Goal: Transaction & Acquisition: Purchase product/service

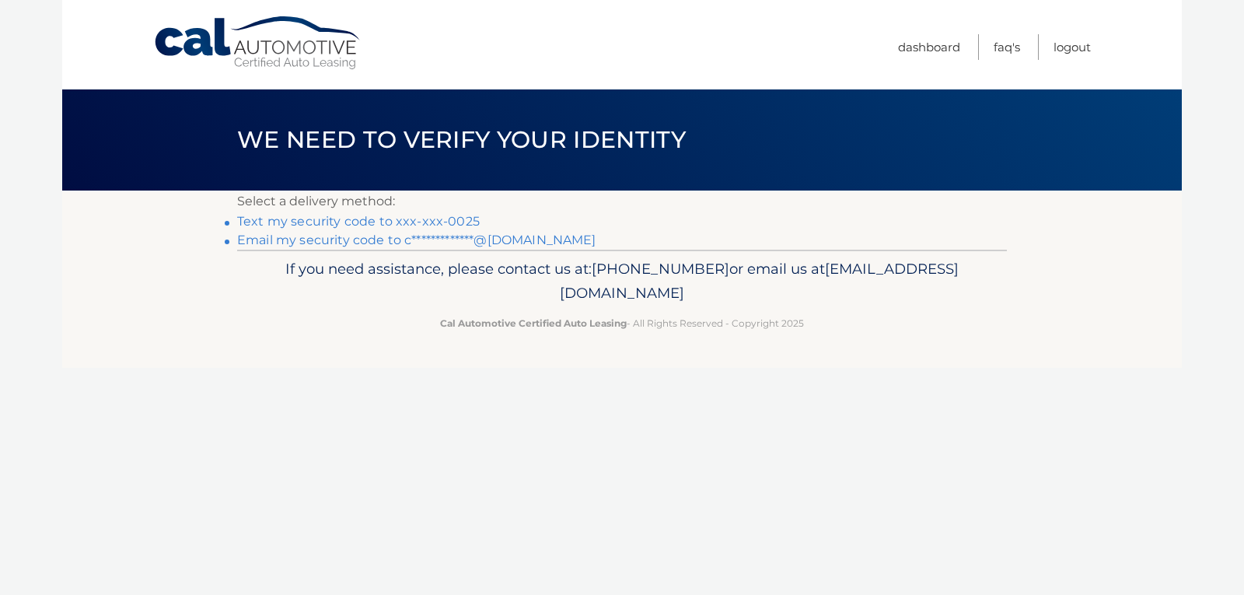
click at [430, 216] on link "Text my security code to xxx-xxx-0025" at bounding box center [358, 221] width 243 height 15
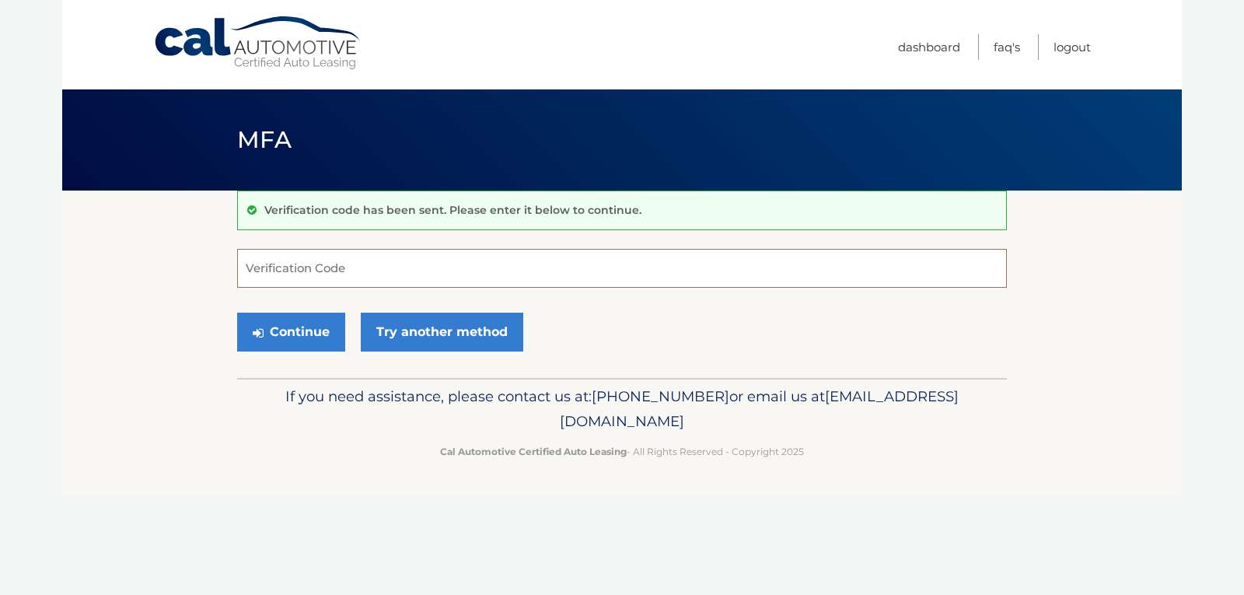
click at [336, 260] on input "Verification Code" at bounding box center [622, 268] width 770 height 39
type input "298617"
click at [292, 332] on button "Continue" at bounding box center [291, 331] width 108 height 39
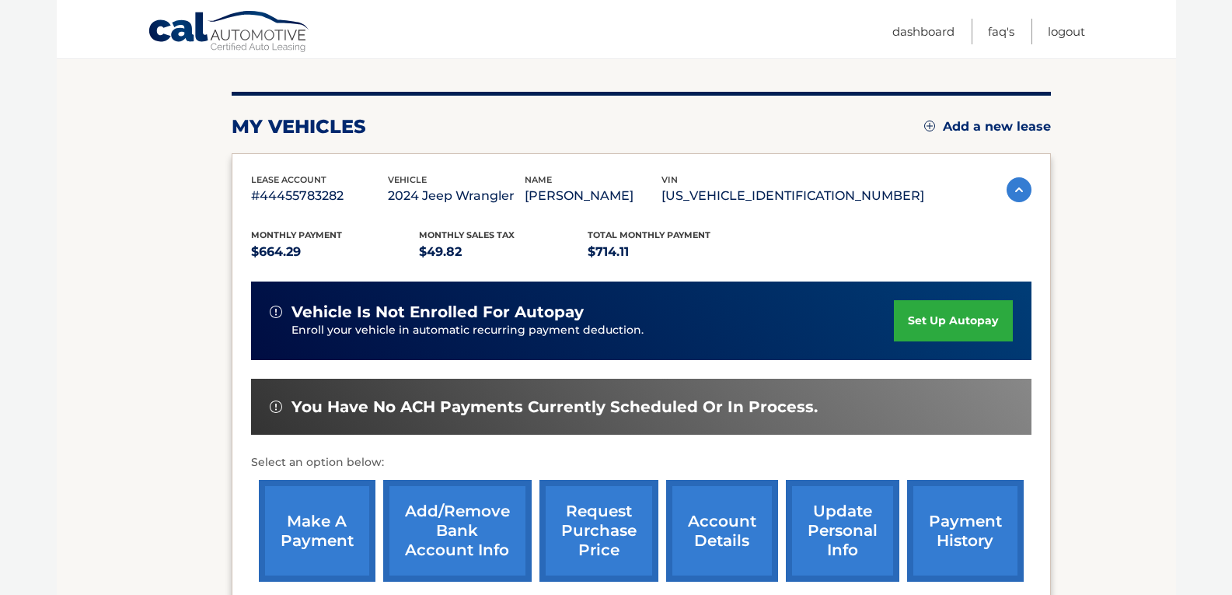
scroll to position [249, 0]
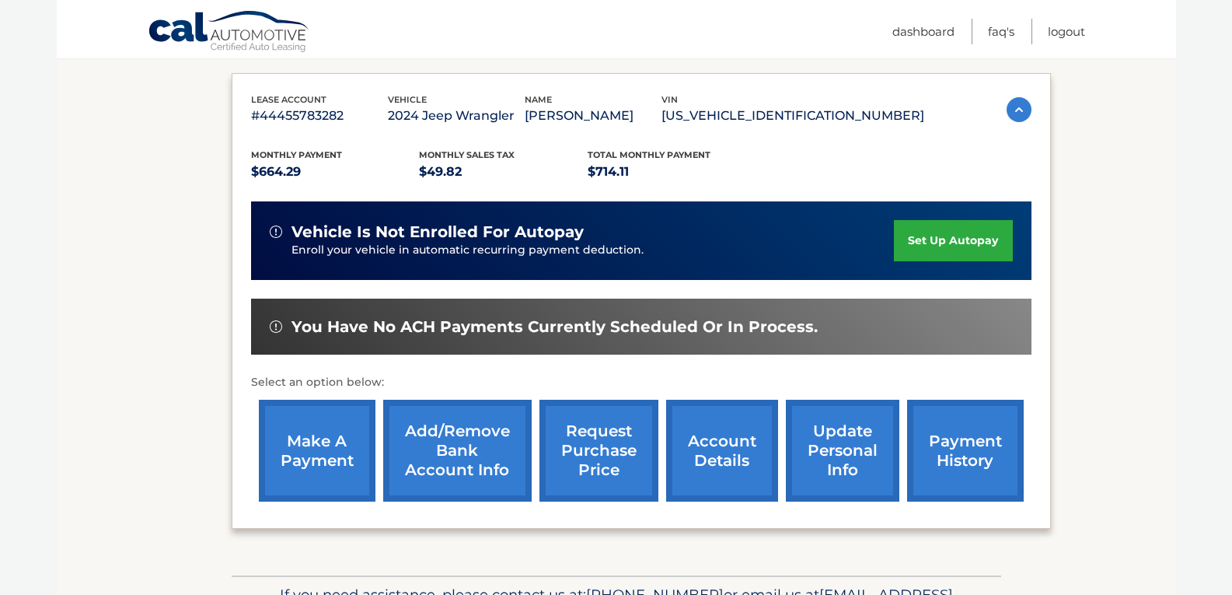
click at [326, 449] on link "make a payment" at bounding box center [317, 451] width 117 height 102
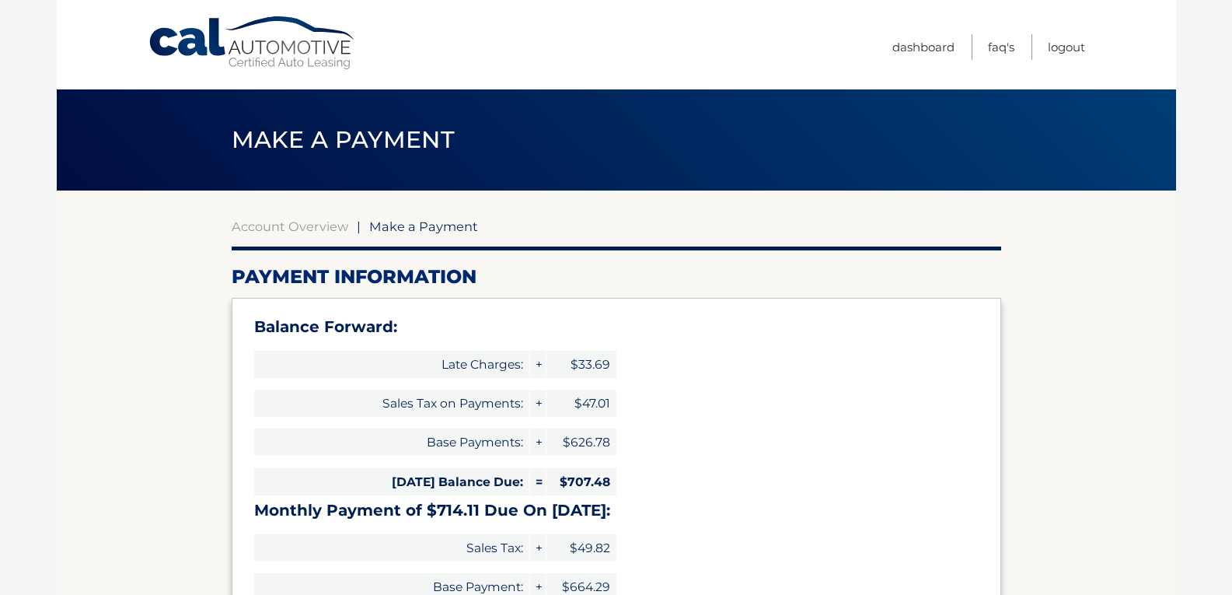
select select "NTc0OGZhYzctMGU2MC00MGIyLWFmYmMtZjY1YjkxNTM1MjVl"
click at [337, 219] on link "Account Overview" at bounding box center [290, 226] width 117 height 16
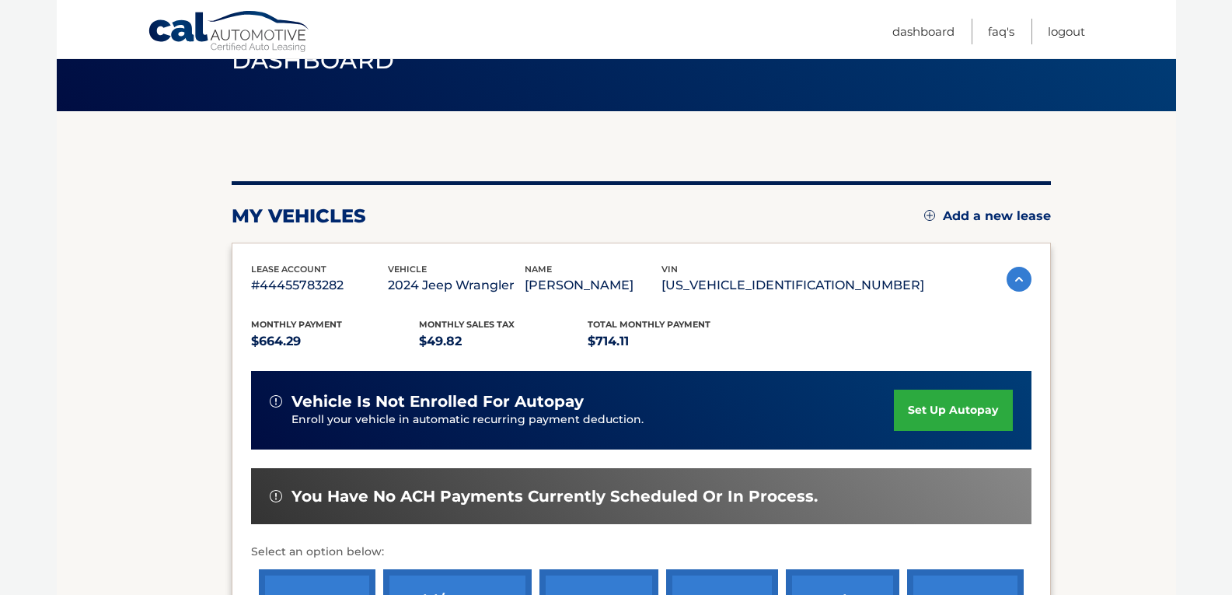
scroll to position [249, 0]
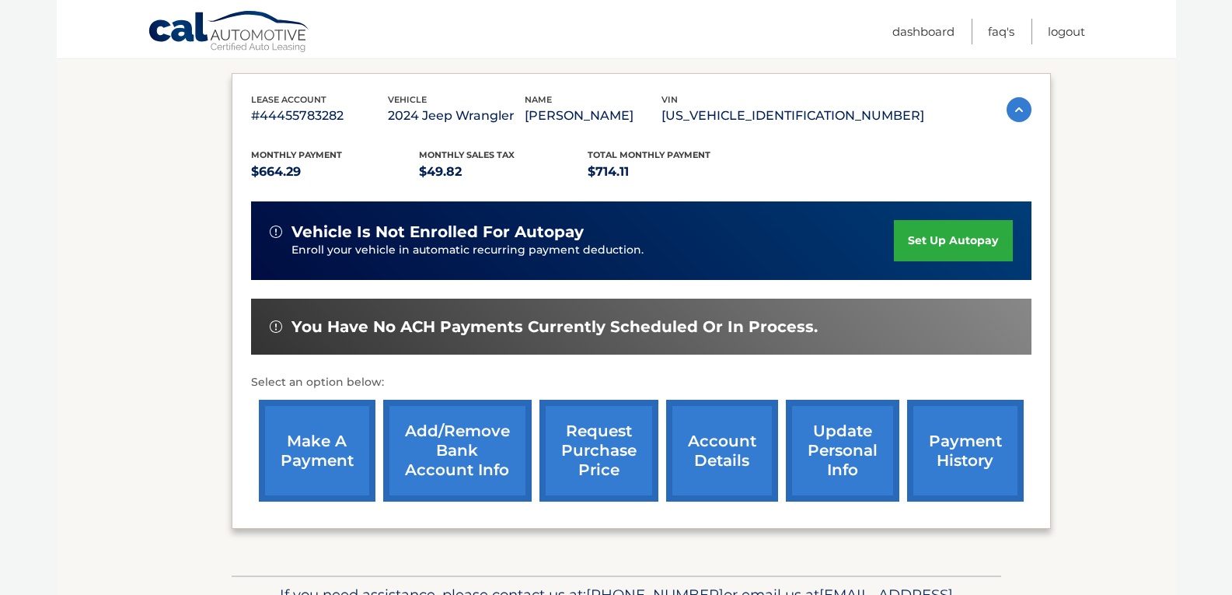
click at [955, 453] on link "payment history" at bounding box center [965, 451] width 117 height 102
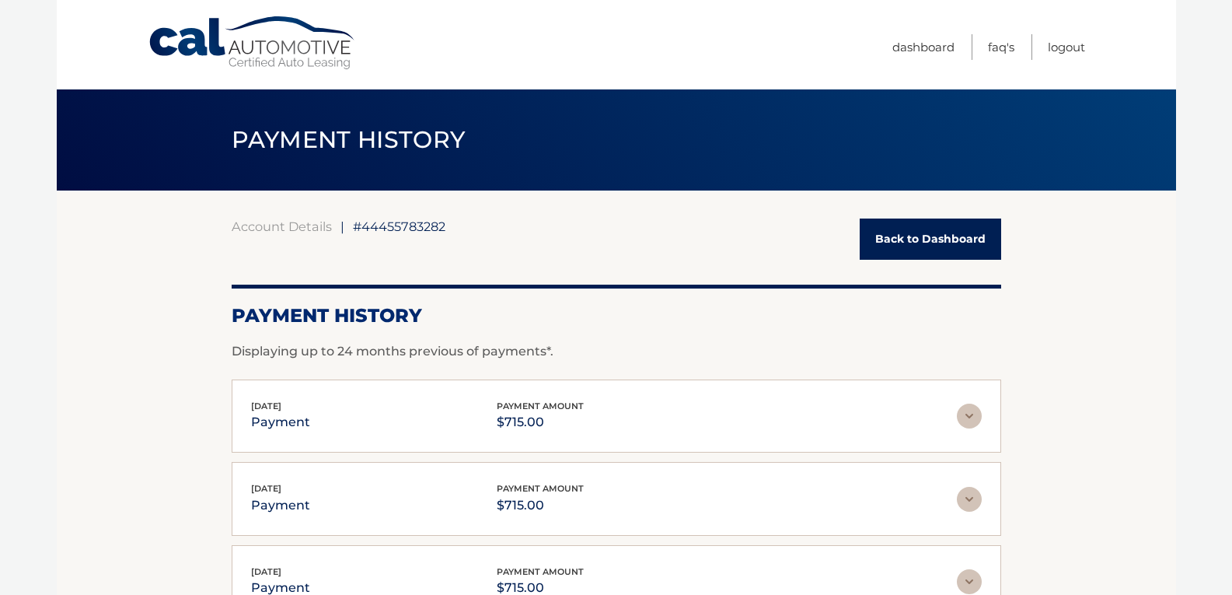
click at [899, 245] on link "Back to Dashboard" at bounding box center [930, 238] width 141 height 41
click at [926, 231] on link "Back to Dashboard" at bounding box center [930, 238] width 141 height 41
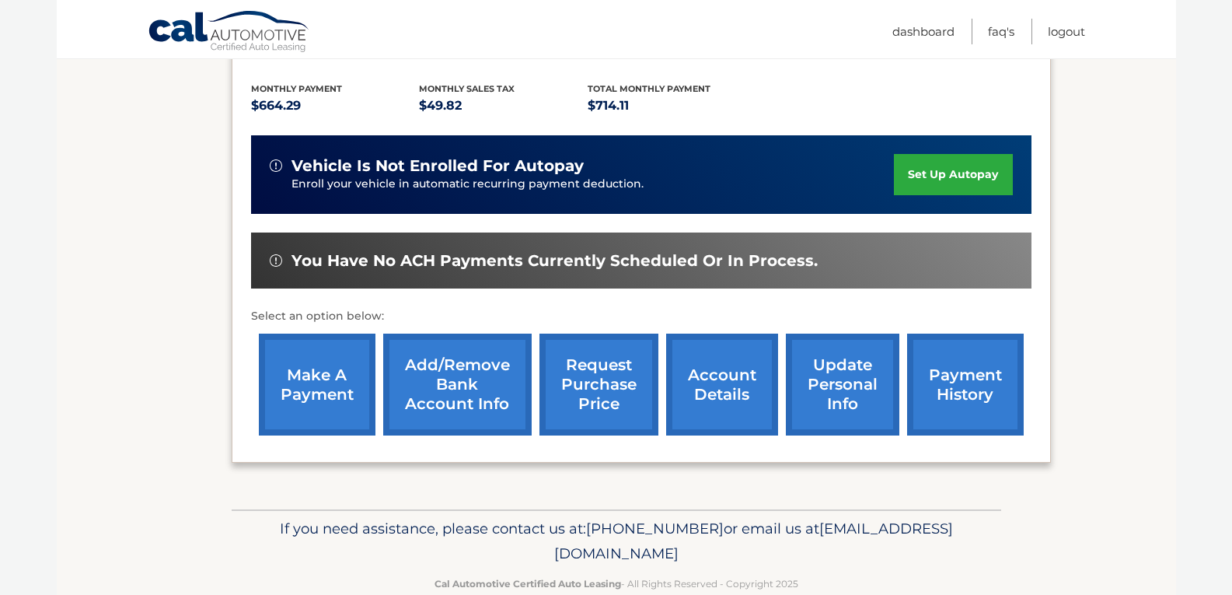
scroll to position [337, 0]
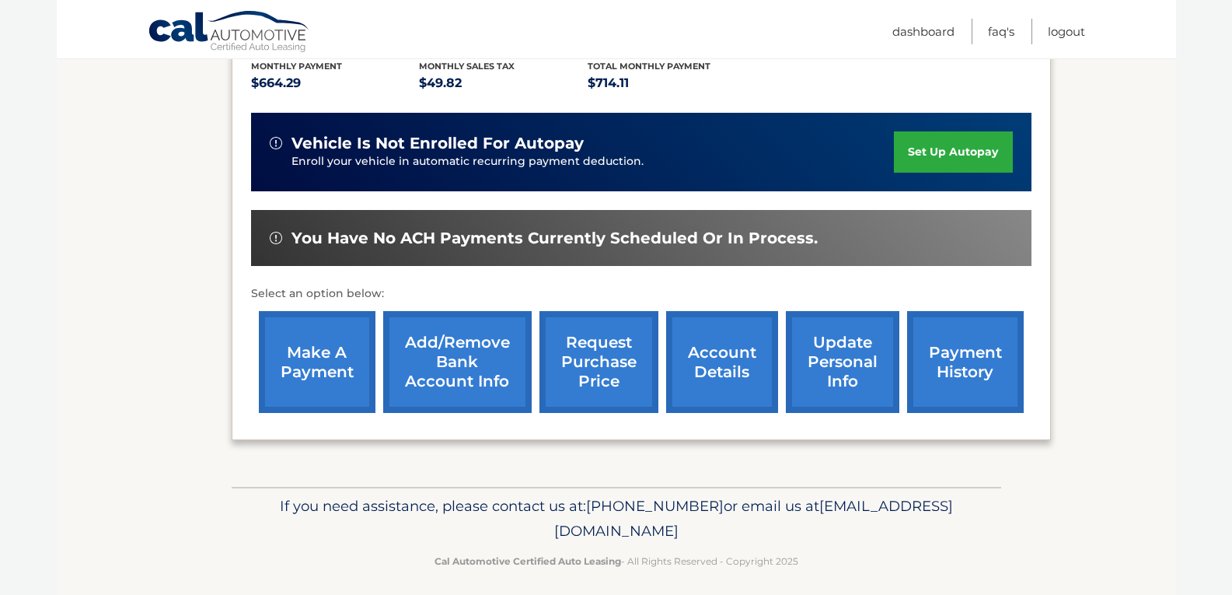
click at [312, 393] on link "make a payment" at bounding box center [317, 362] width 117 height 102
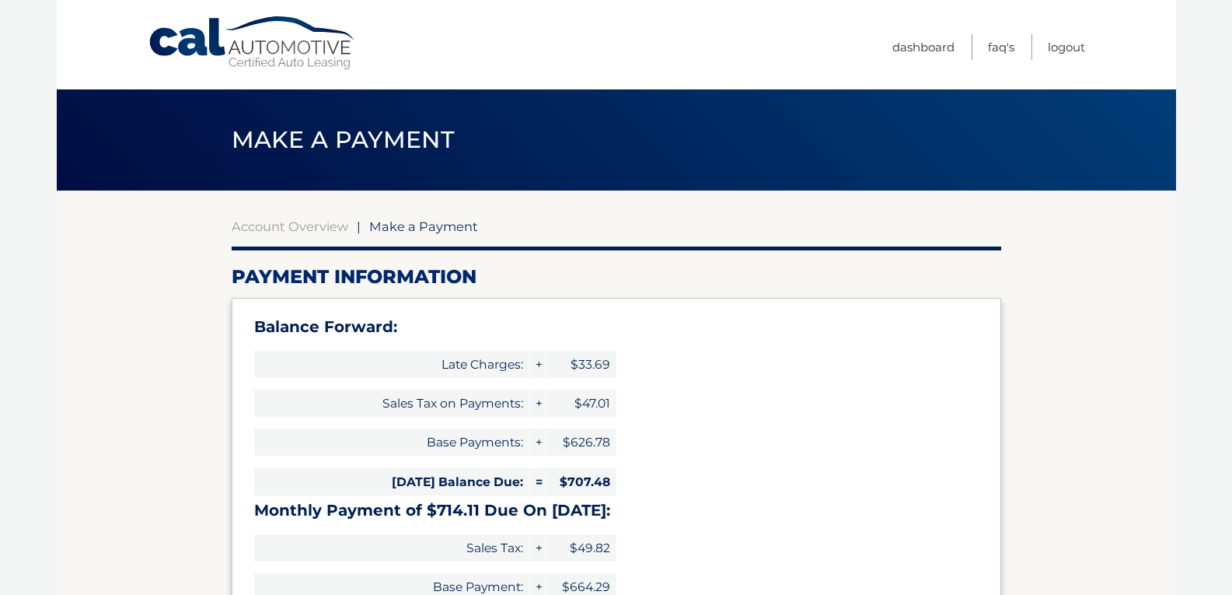
select select "NTc0OGZhYzctMGU2MC00MGIyLWFmYmMtZjY1YjkxNTM1MjVl"
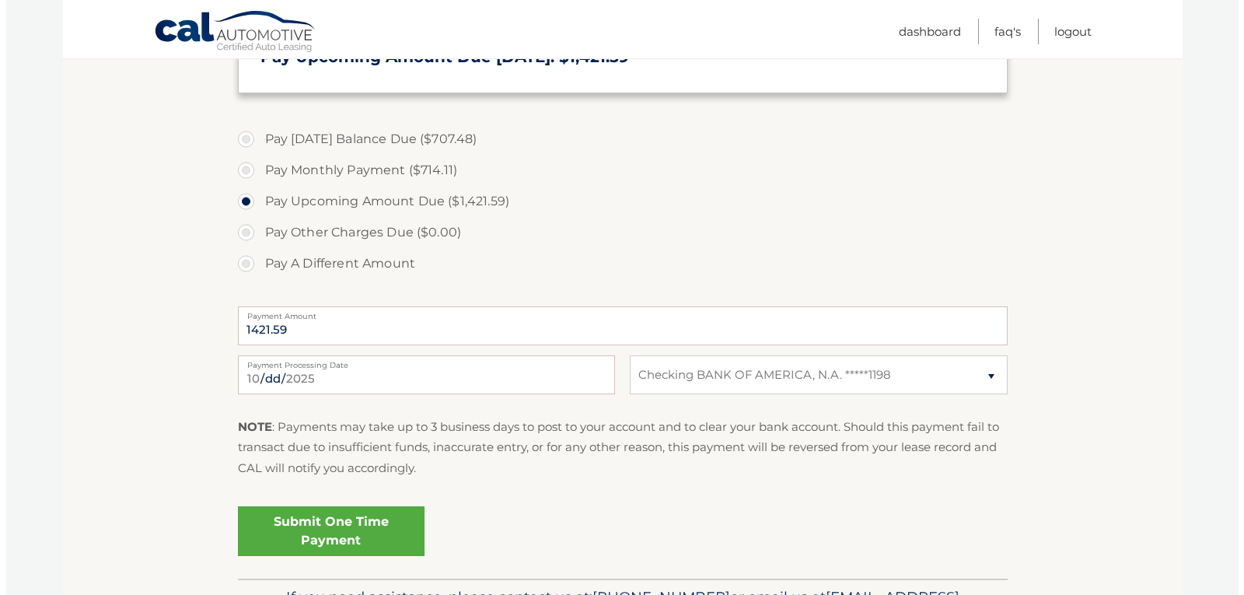
scroll to position [561, 0]
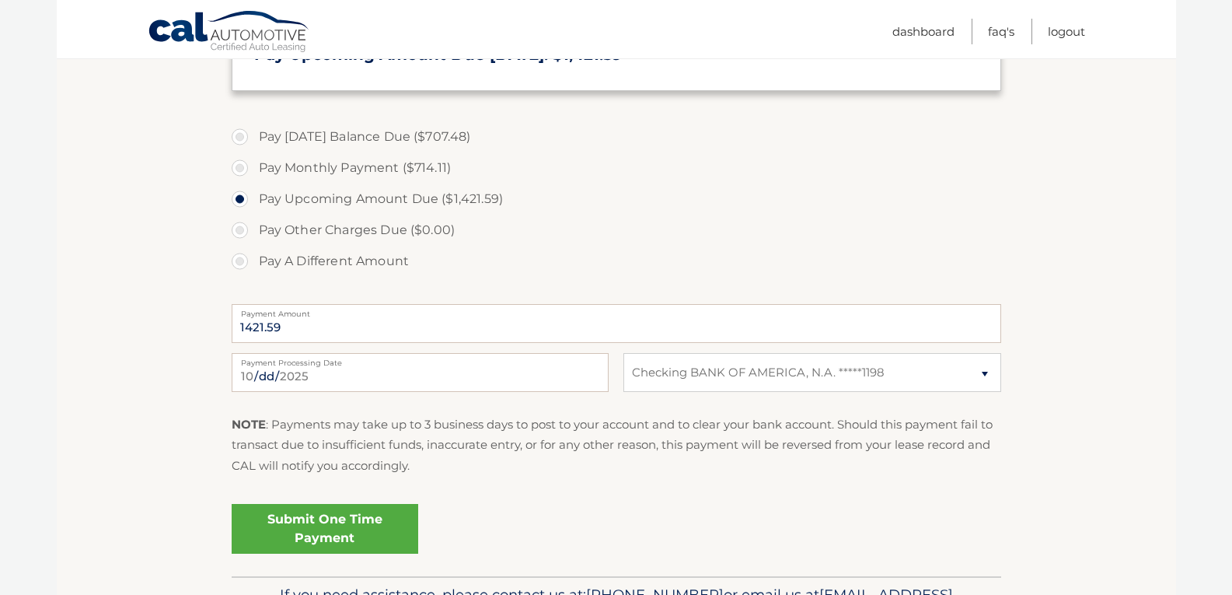
click at [339, 529] on link "Submit One Time Payment" at bounding box center [325, 529] width 187 height 50
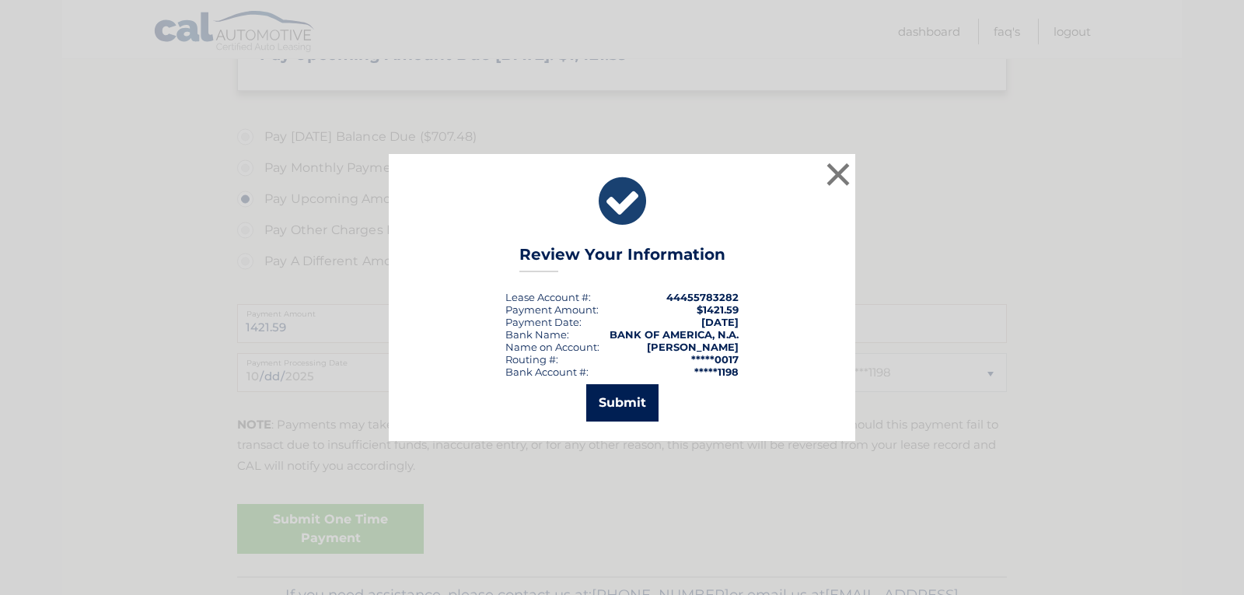
click at [602, 410] on button "Submit" at bounding box center [622, 402] width 72 height 37
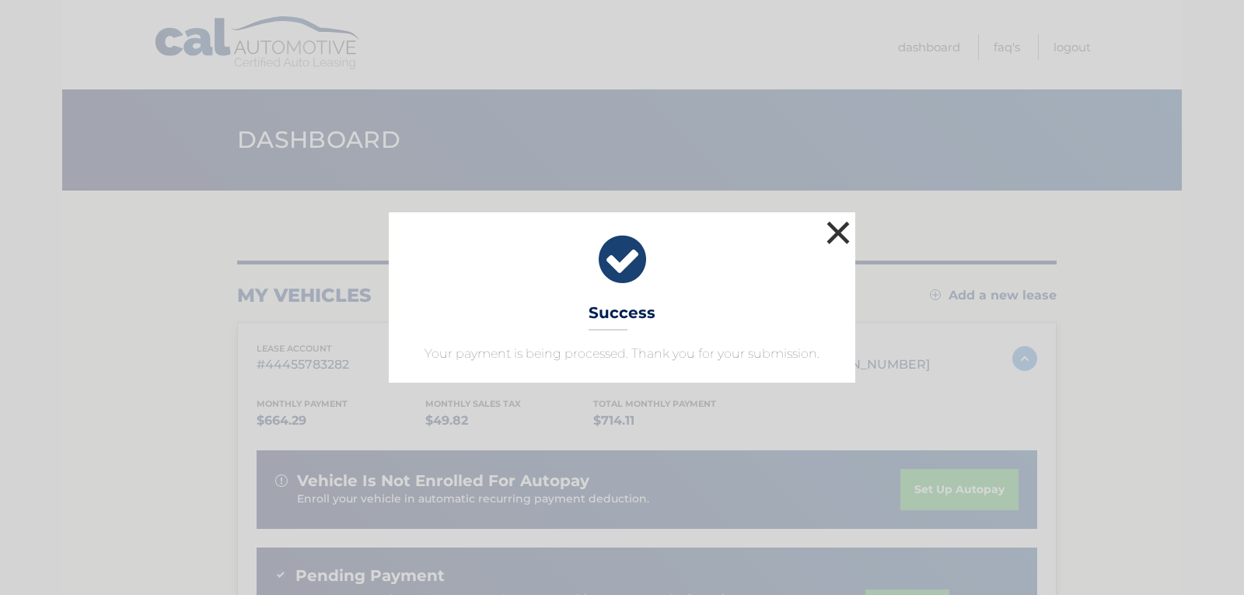
click at [836, 229] on button "×" at bounding box center [837, 232] width 31 height 31
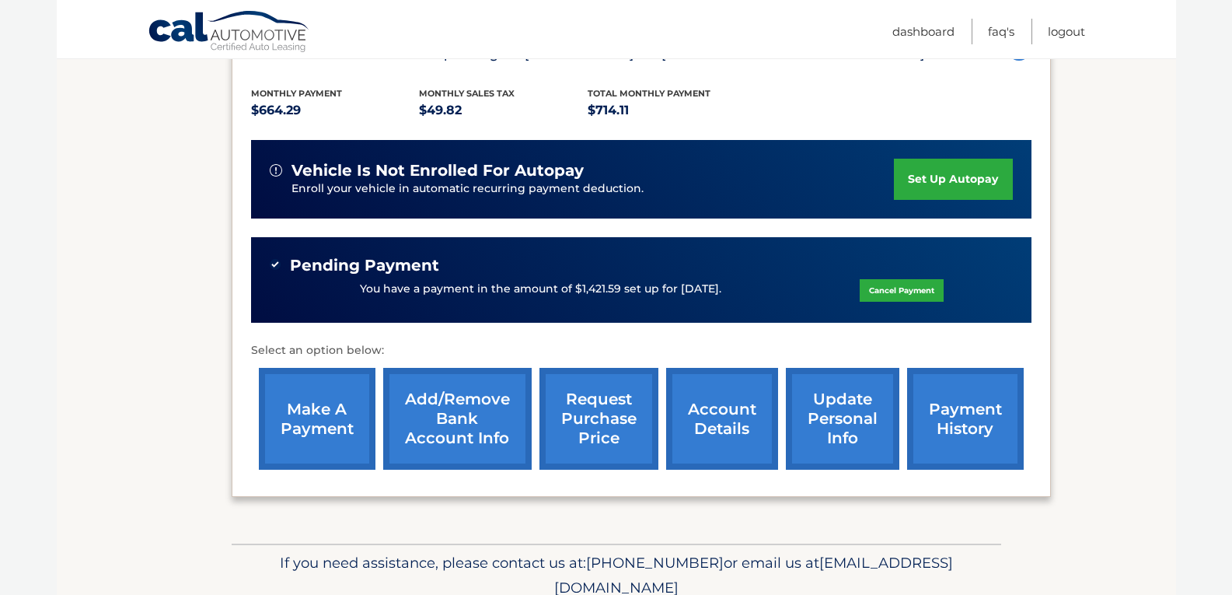
scroll to position [377, 0]
